Goal: Task Accomplishment & Management: Complete application form

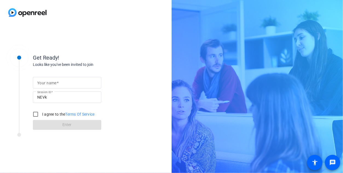
click at [60, 81] on input "Your name" at bounding box center [67, 82] width 60 height 7
type input "Travis Kaigler"
click at [34, 113] on input "I agree to the Terms Of Service" at bounding box center [35, 113] width 11 height 11
checkbox input "true"
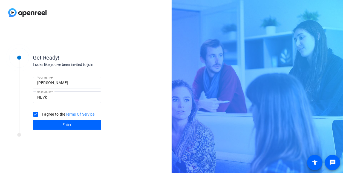
click at [222, 33] on div "Get Ready! Looks like you've been invited to join Your name Travis Kaigler Sess…" at bounding box center [171, 86] width 343 height 173
click at [221, 6] on div "Get Ready! Looks like you've been invited to join Your name Travis Kaigler Sess…" at bounding box center [171, 86] width 343 height 173
